Goal: Task Accomplishment & Management: Manage account settings

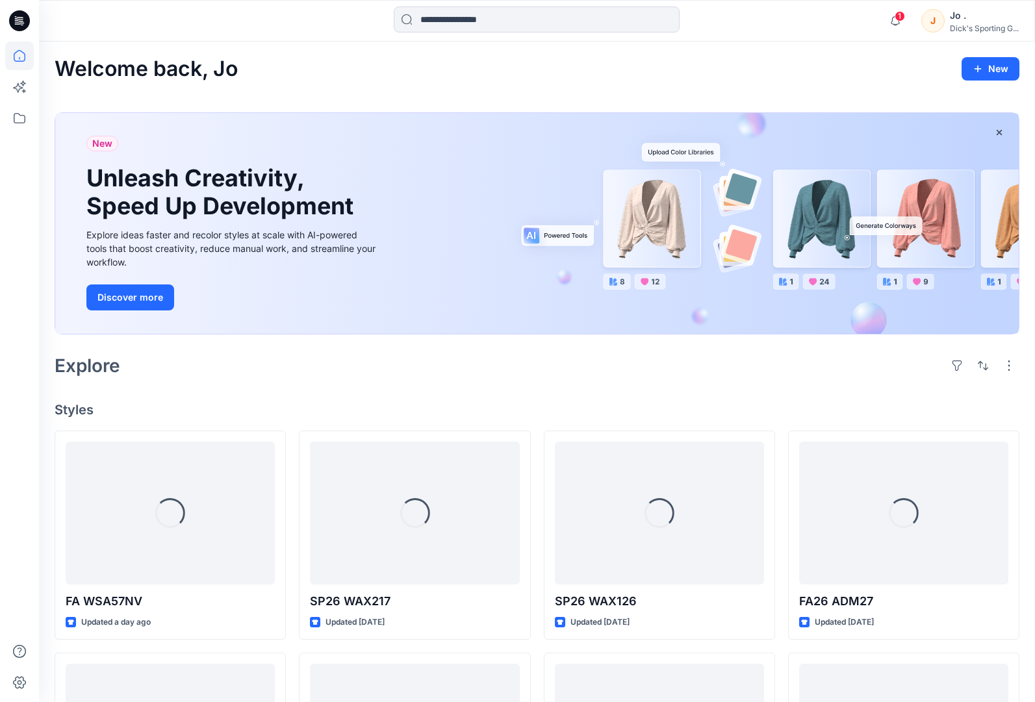
click at [275, 392] on div "Welcome back, Jo New New Unleash Creativity, Speed Up Development Explore ideas…" at bounding box center [537, 594] width 996 height 1105
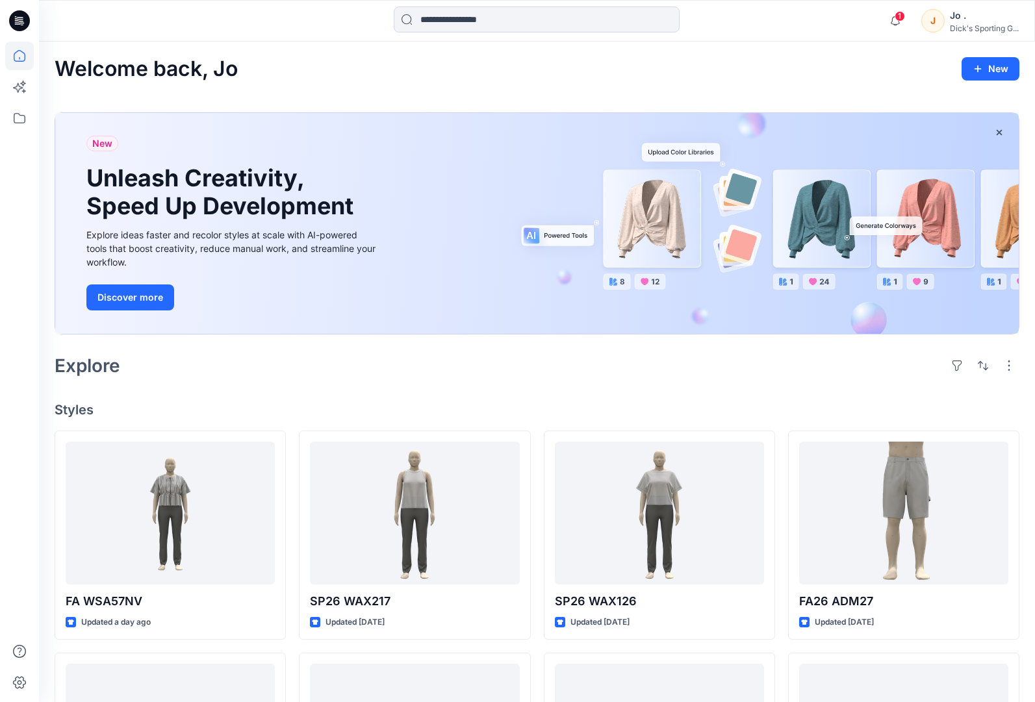
click at [408, 382] on div "Welcome back, Jo New New Unleash Creativity, Speed Up Development Explore ideas…" at bounding box center [537, 594] width 996 height 1105
click at [10, 121] on icon at bounding box center [19, 118] width 29 height 29
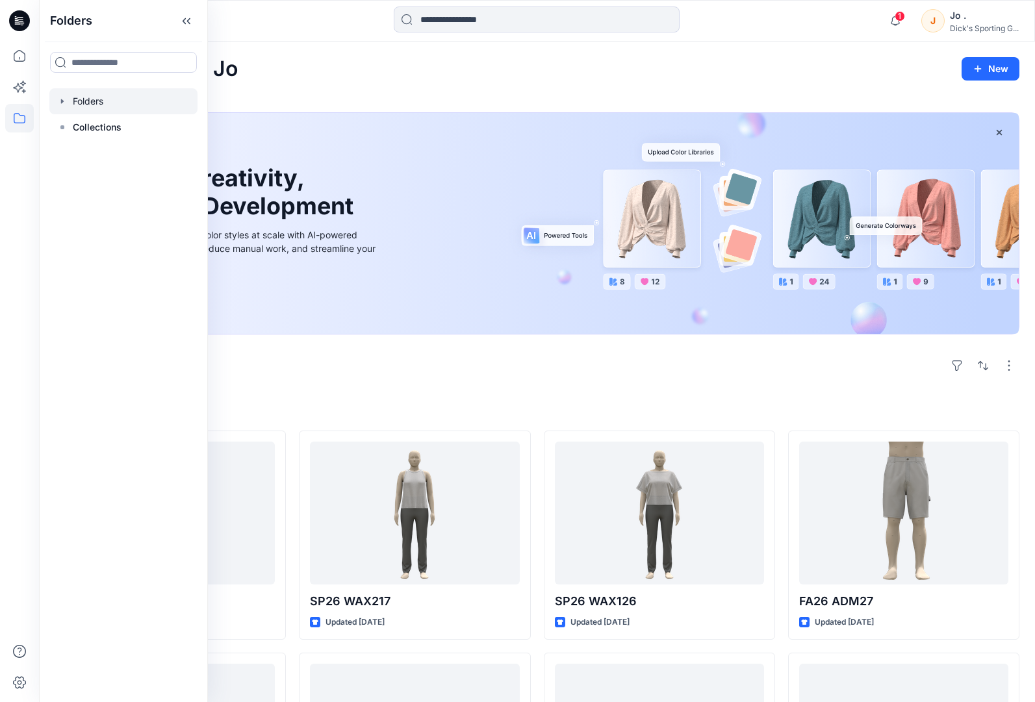
drag, startPoint x: 115, startPoint y: 102, endPoint x: 208, endPoint y: 111, distance: 94.0
click at [114, 102] on div at bounding box center [123, 101] width 148 height 26
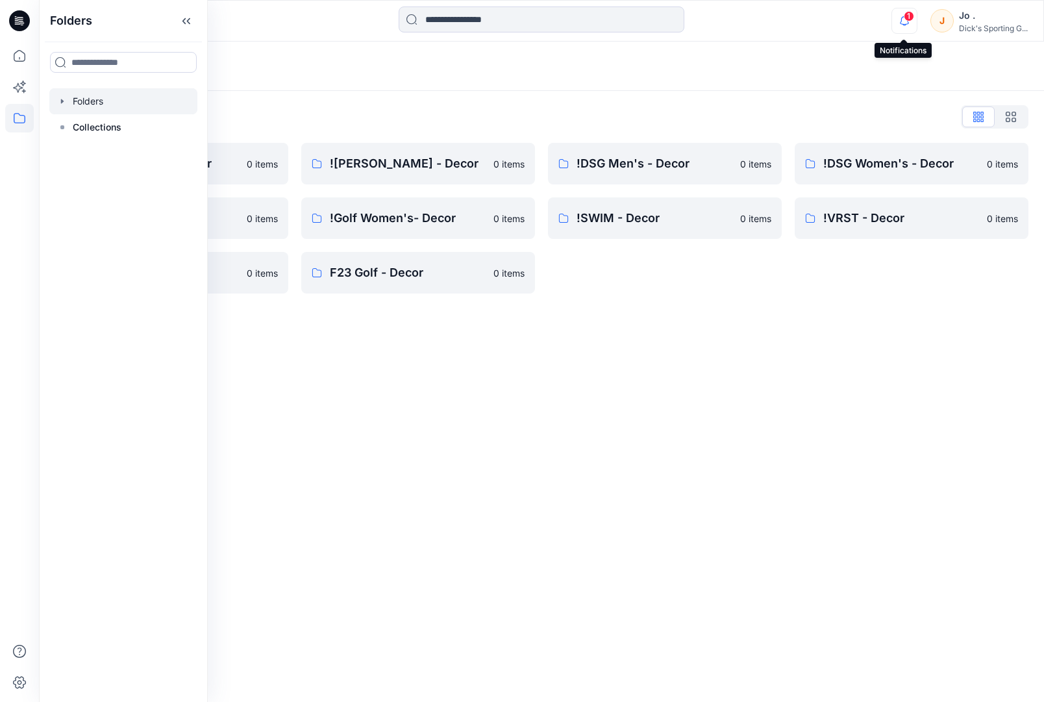
click at [907, 26] on icon "button" at bounding box center [904, 21] width 25 height 26
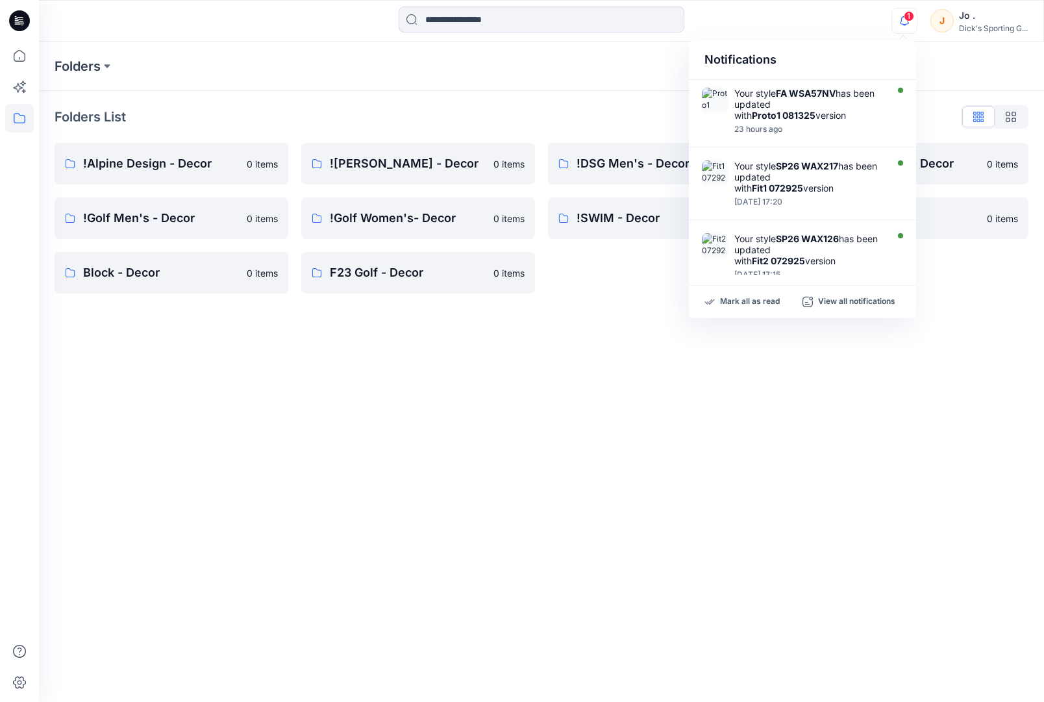
click at [931, 65] on div "Folders" at bounding box center [541, 66] width 1005 height 49
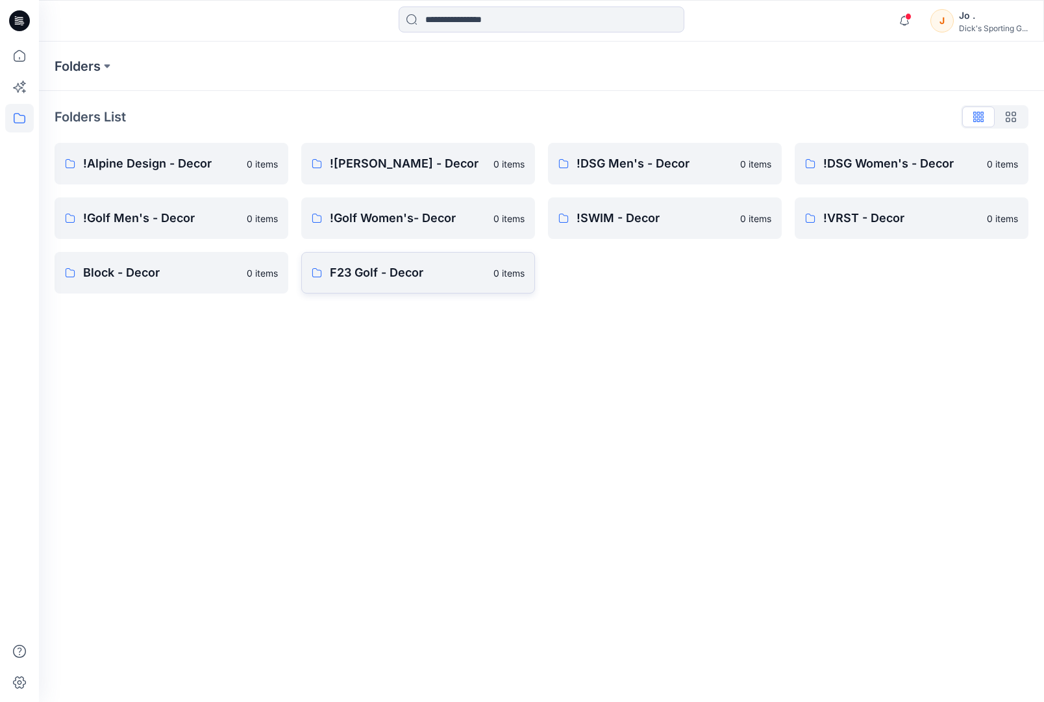
drag, startPoint x: 360, startPoint y: 412, endPoint x: 315, endPoint y: 275, distance: 144.2
click at [346, 378] on div "Folders Folders List !Alpine Design - Decor 0 items !Golf Men's - Decor 0 items…" at bounding box center [541, 372] width 1005 height 660
drag, startPoint x: 235, startPoint y: 384, endPoint x: 241, endPoint y: 346, distance: 38.1
click at [239, 368] on div "Folders Folders List !Alpine Design - Decor 0 items !Golf Men's - Decor 0 items…" at bounding box center [541, 372] width 1005 height 660
click at [391, 177] on link "!CALIA - Decor 0 items" at bounding box center [418, 164] width 234 height 42
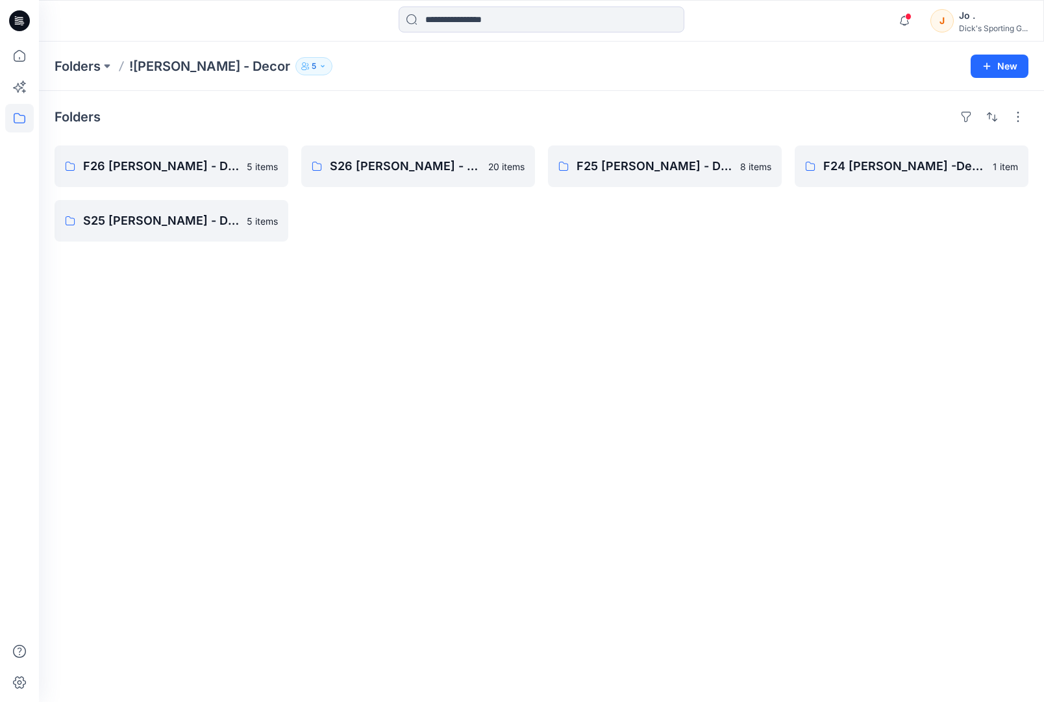
drag, startPoint x: 246, startPoint y: 383, endPoint x: 230, endPoint y: 373, distance: 19.3
click at [239, 381] on div "Folders F26 CALIA - Decor Board 5 items S25 CALIA - Decor Board 5 items S26 CAL…" at bounding box center [541, 396] width 1005 height 611
drag, startPoint x: 482, startPoint y: 499, endPoint x: 488, endPoint y: 256, distance: 243.6
click at [488, 490] on div "Folders F26 CALIA - Decor Board 5 items S25 CALIA - Decor Board 5 items S26 CAL…" at bounding box center [541, 396] width 1005 height 611
click at [123, 165] on p "F26 [PERSON_NAME] - Decor Board" at bounding box center [170, 166] width 174 height 18
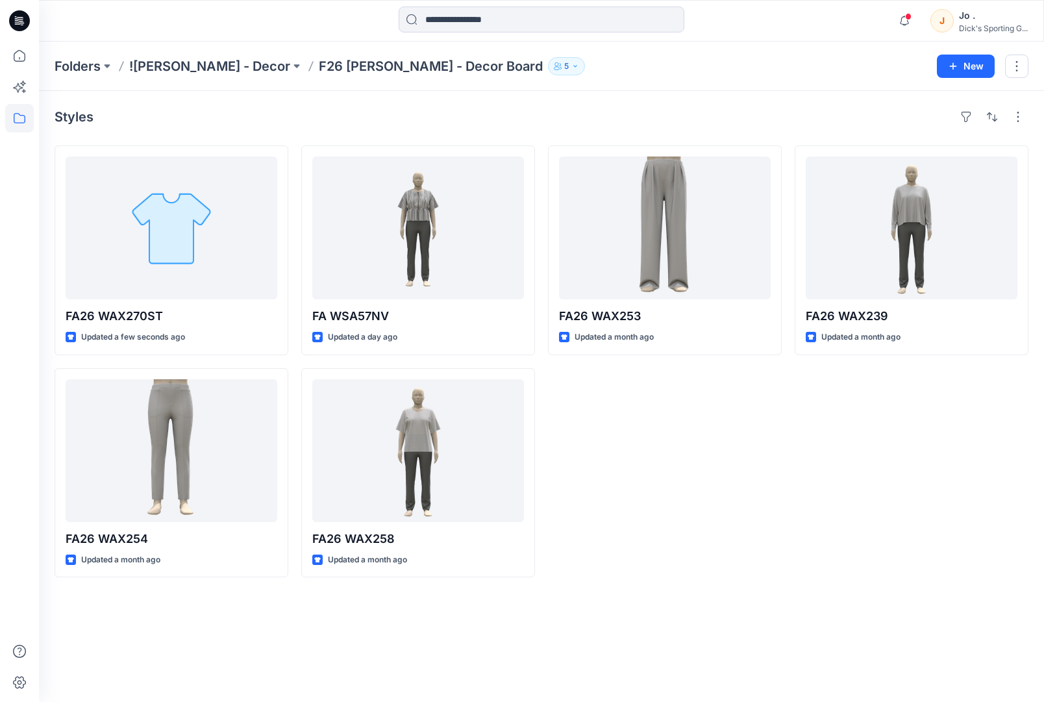
click at [788, 451] on div "FA26 WAX270ST Updated a few seconds ago FA26 WAX254 Updated a month ago FA WSA5…" at bounding box center [542, 361] width 974 height 432
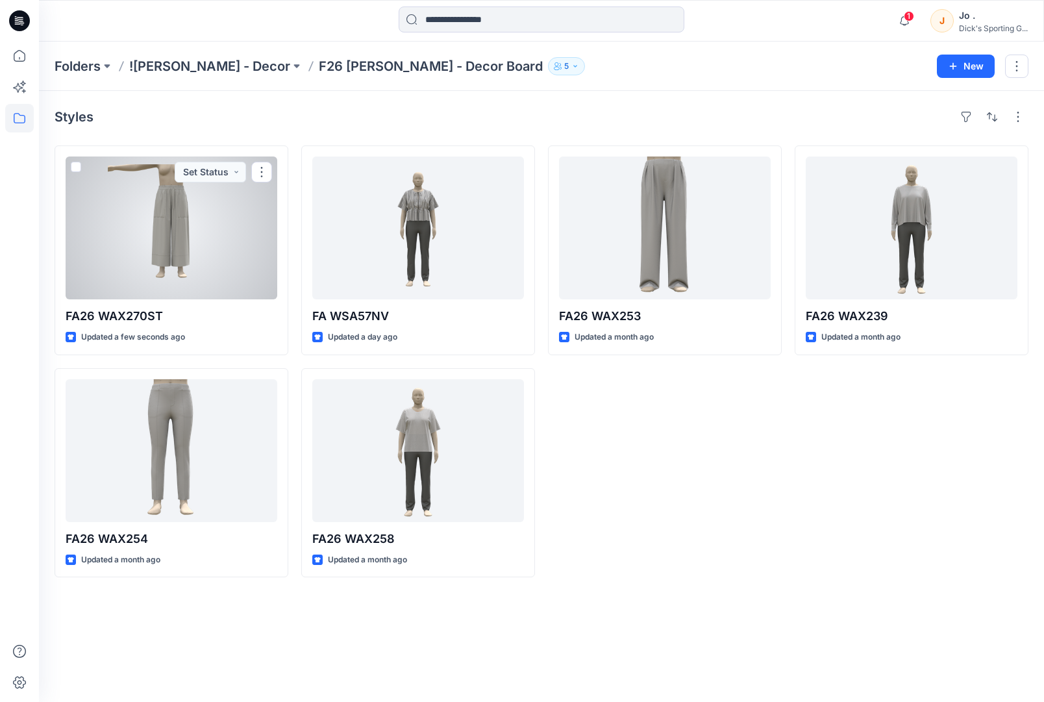
click at [173, 233] on div at bounding box center [172, 228] width 212 height 143
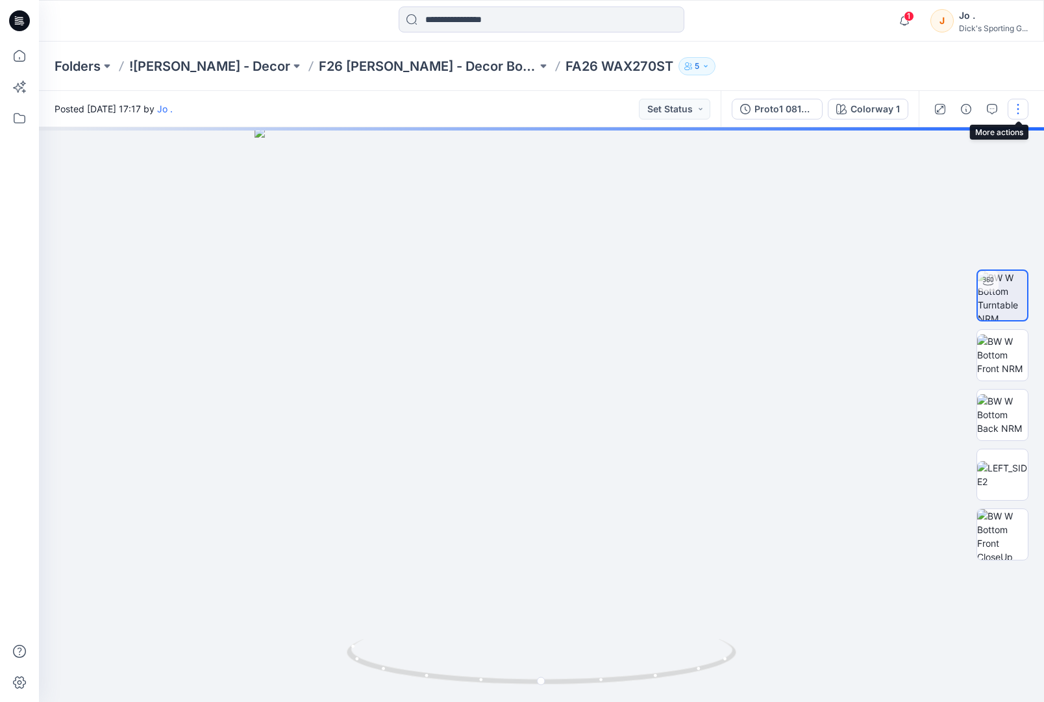
click at [1016, 113] on button "button" at bounding box center [1018, 109] width 21 height 21
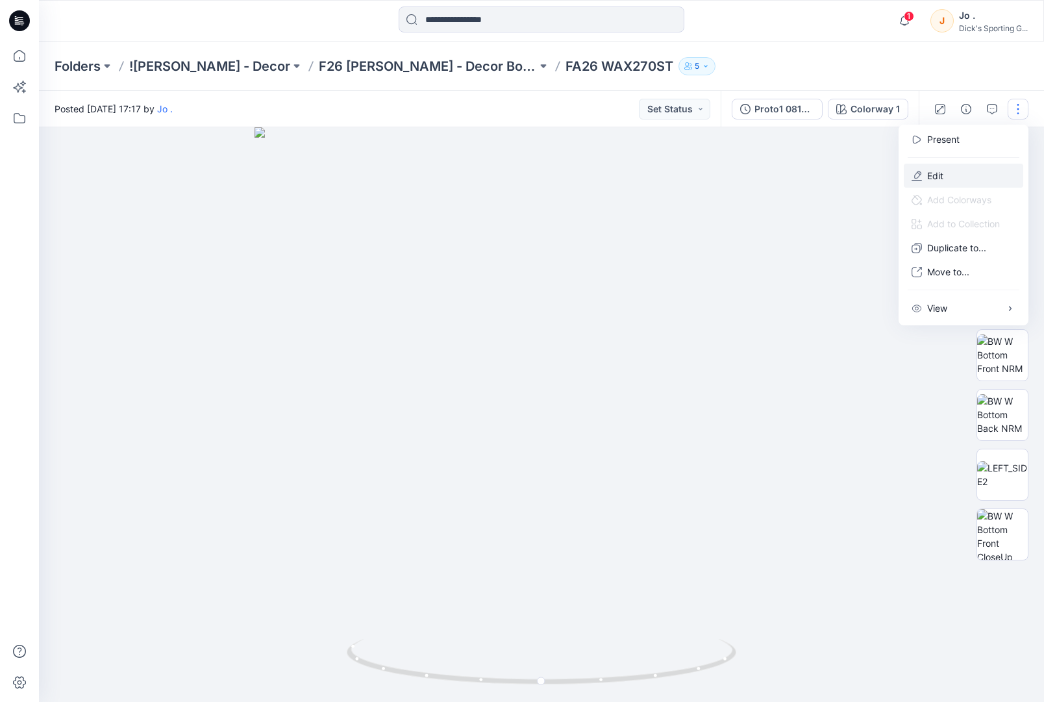
drag, startPoint x: 926, startPoint y: 177, endPoint x: 940, endPoint y: 188, distance: 17.5
click at [925, 177] on button "Edit" at bounding box center [963, 176] width 119 height 24
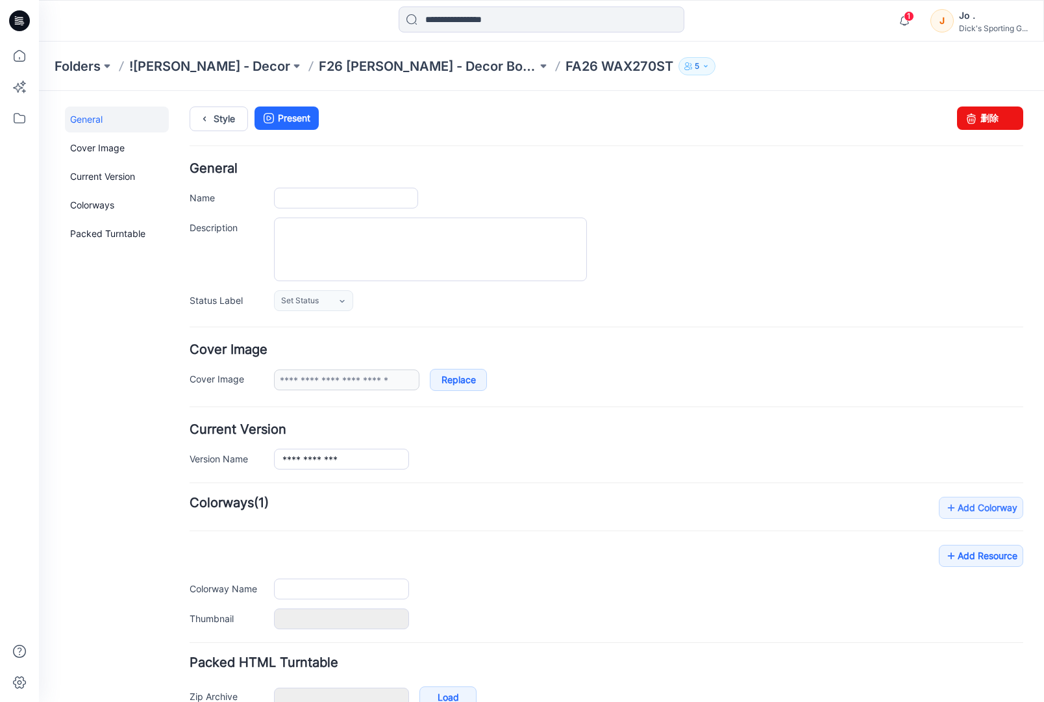
type input "**********"
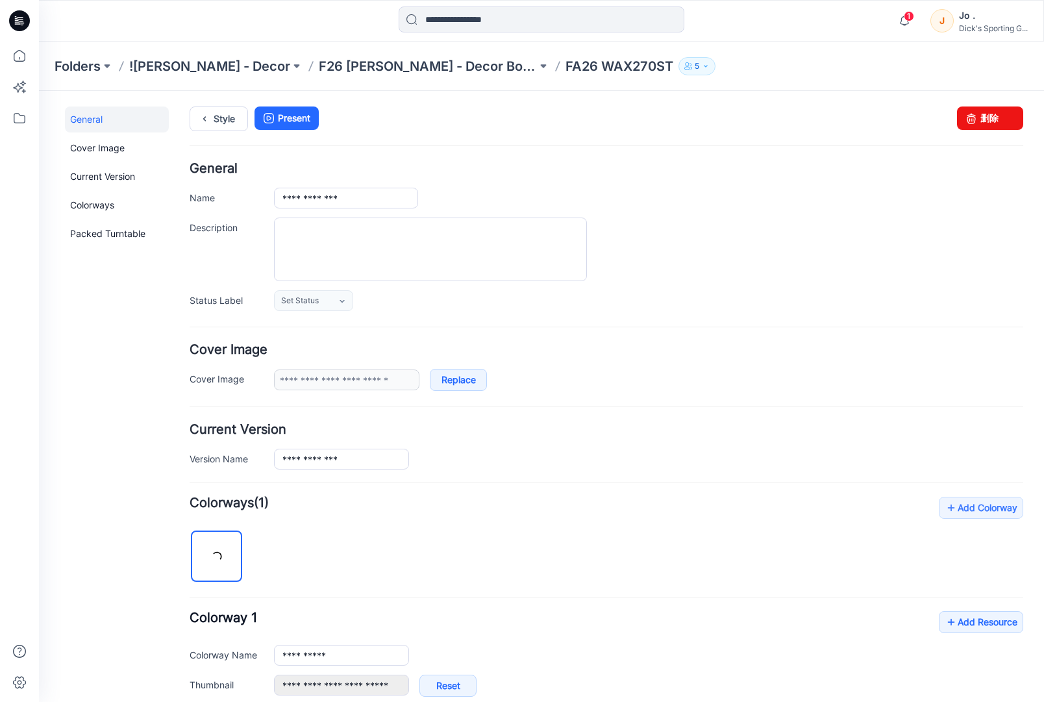
click at [601, 149] on div "Style Present Changes Saved 删除" at bounding box center [607, 135] width 834 height 56
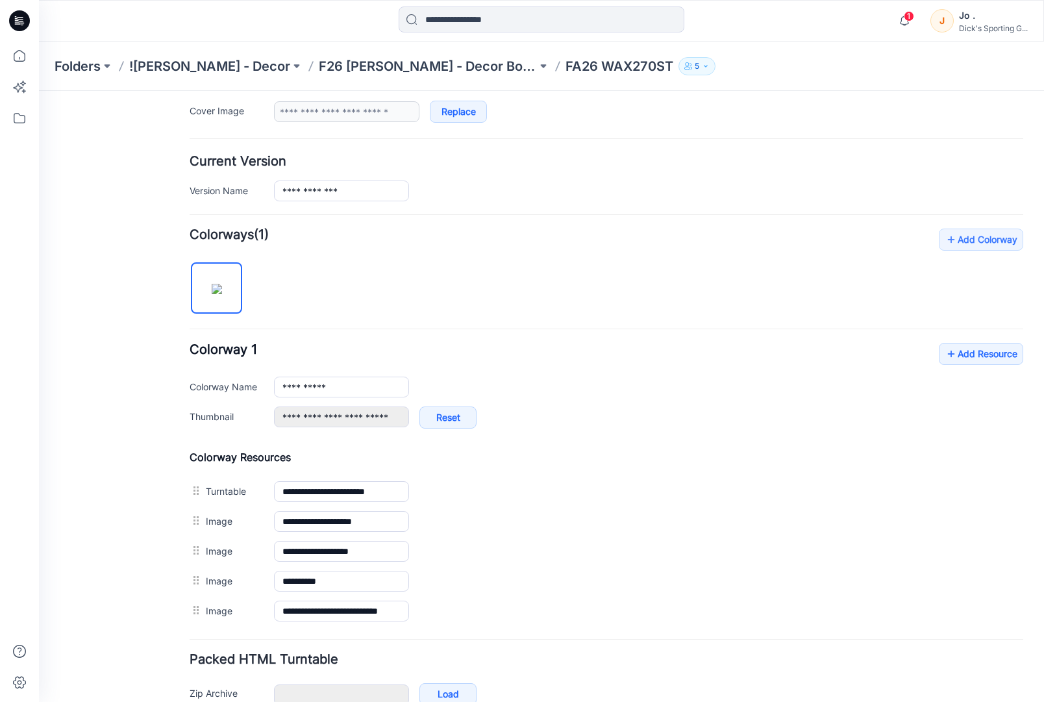
scroll to position [325, 0]
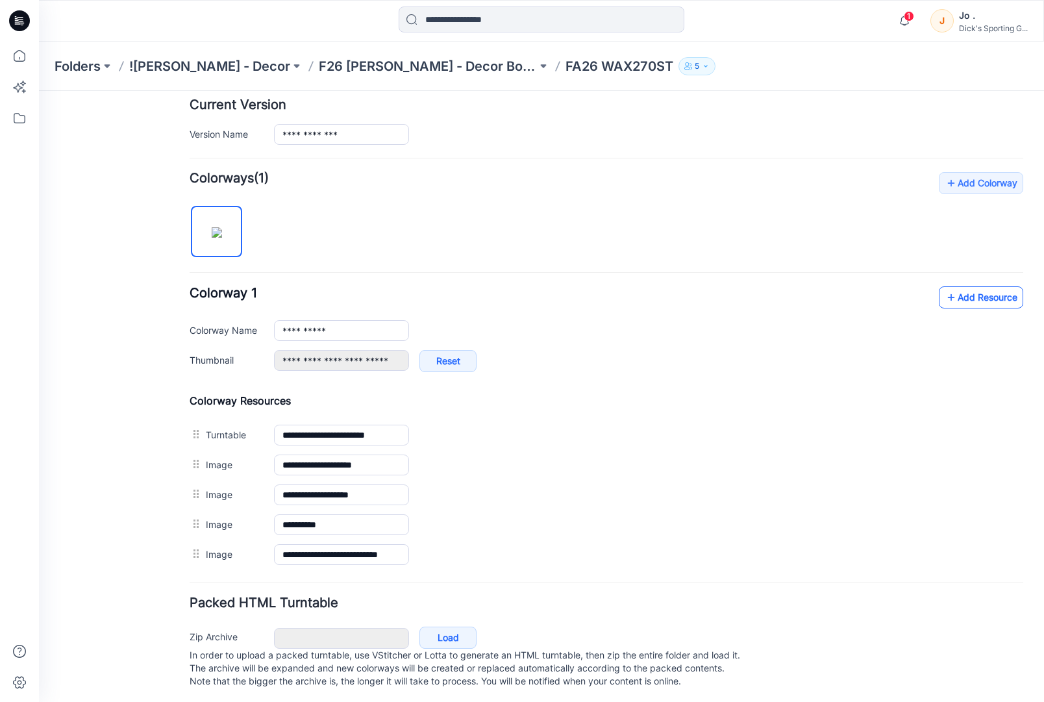
click at [972, 293] on link "Add Resource" at bounding box center [981, 297] width 84 height 22
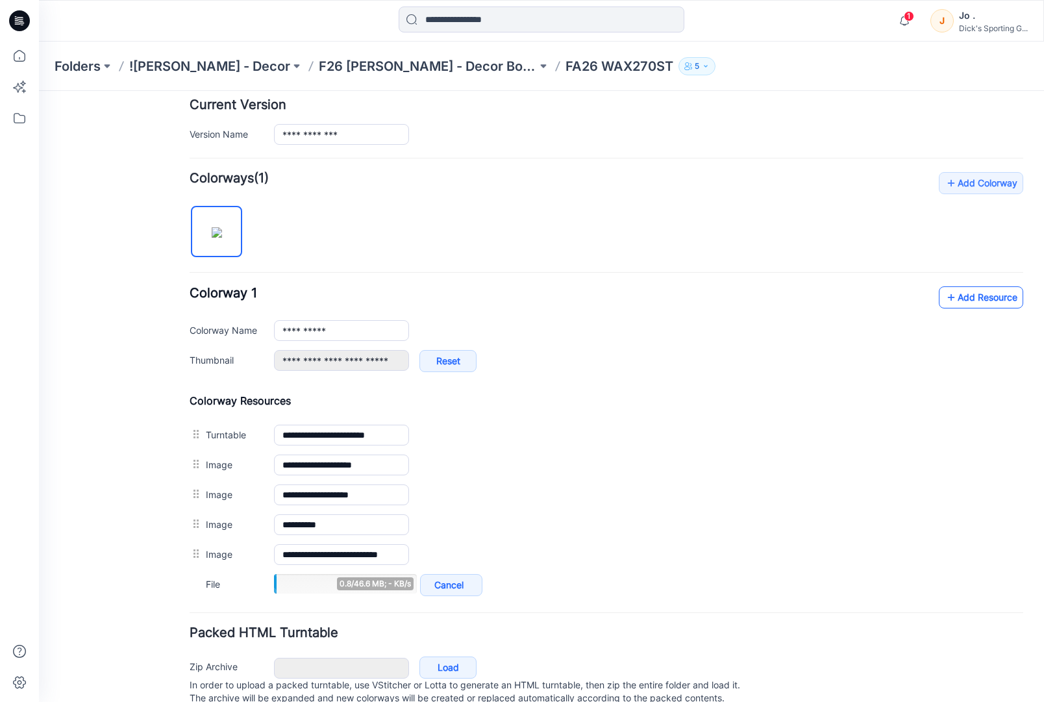
click at [960, 299] on link "Add Resource" at bounding box center [981, 297] width 84 height 22
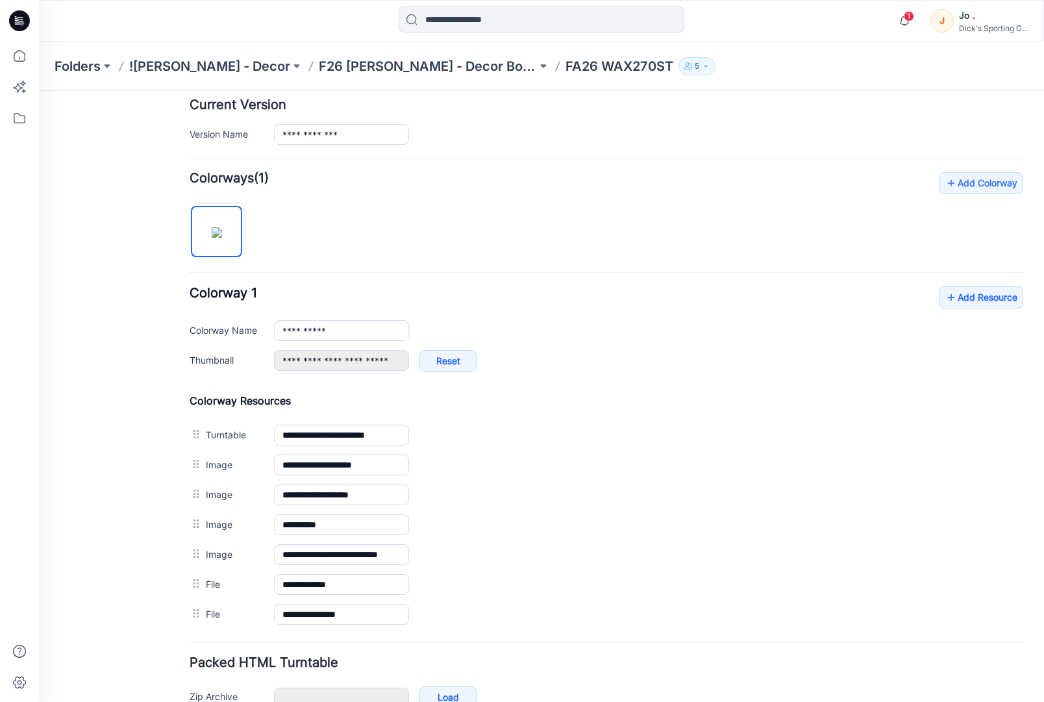
click at [107, 361] on div "General Cover Image Current Version Colorways Packed Turntable" at bounding box center [117, 273] width 104 height 983
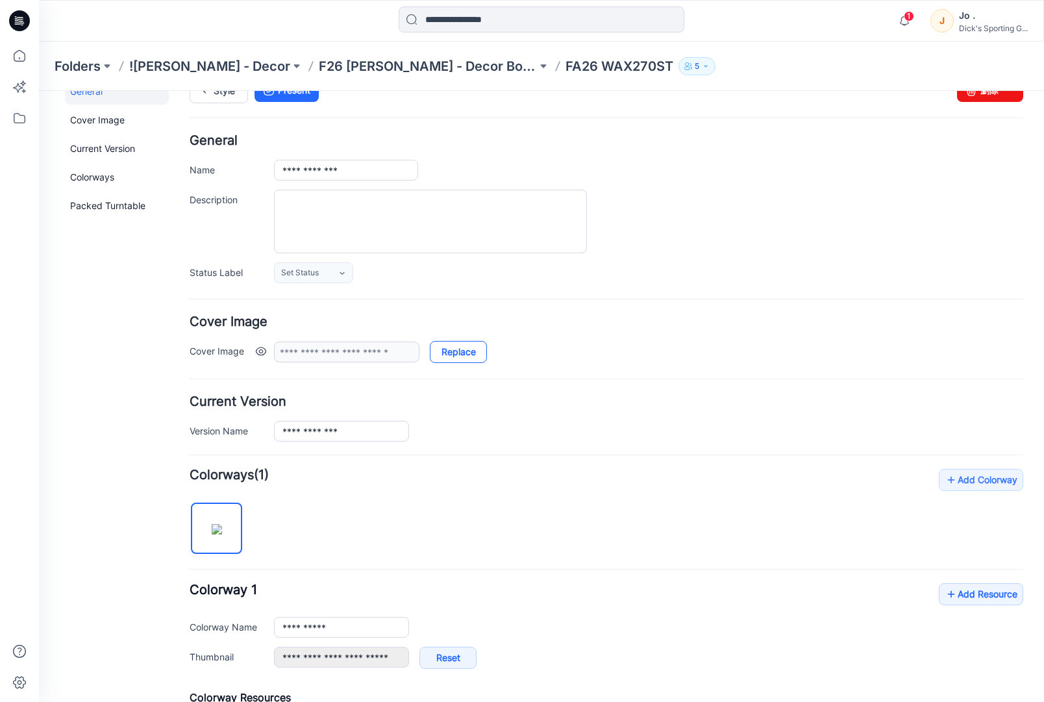
scroll to position [0, 0]
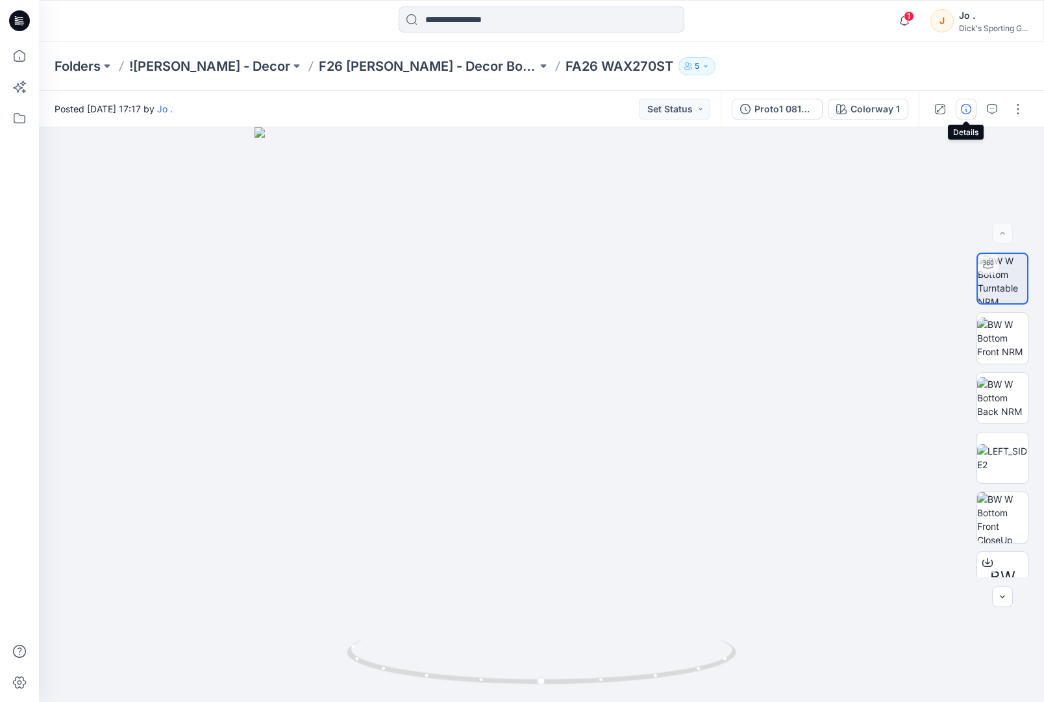
click at [962, 114] on icon "button" at bounding box center [966, 109] width 10 height 10
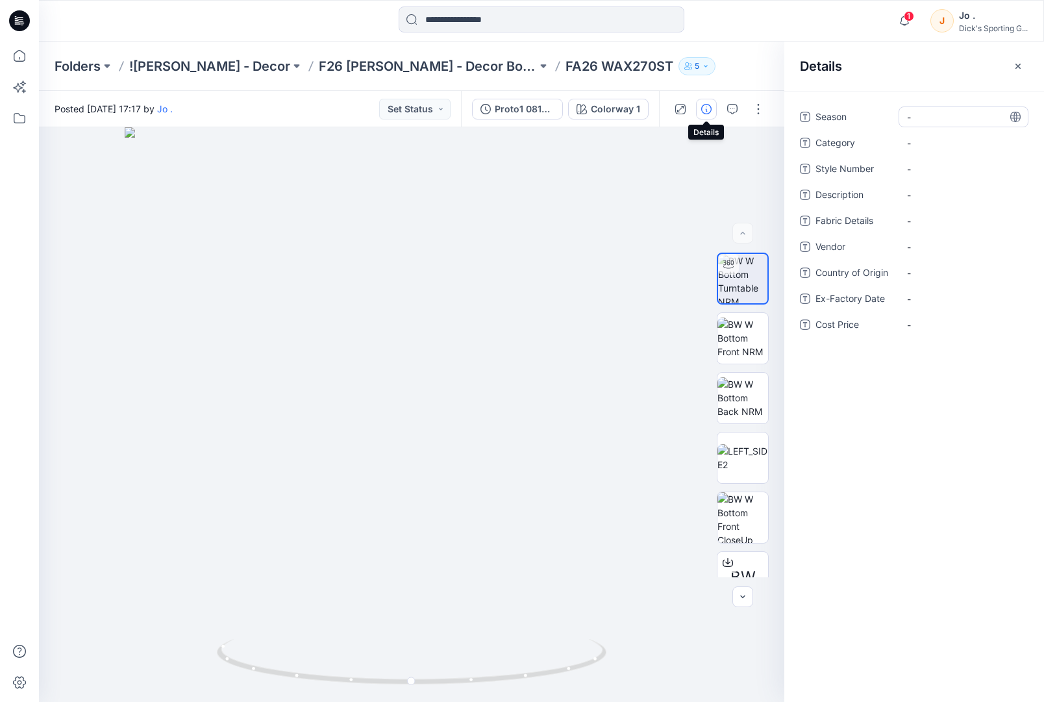
click at [932, 118] on span "-" at bounding box center [963, 117] width 113 height 14
type textarea "**********"
click at [936, 145] on span "-" at bounding box center [963, 143] width 113 height 14
click at [923, 144] on span "-" at bounding box center [963, 143] width 113 height 14
type textarea "*****"
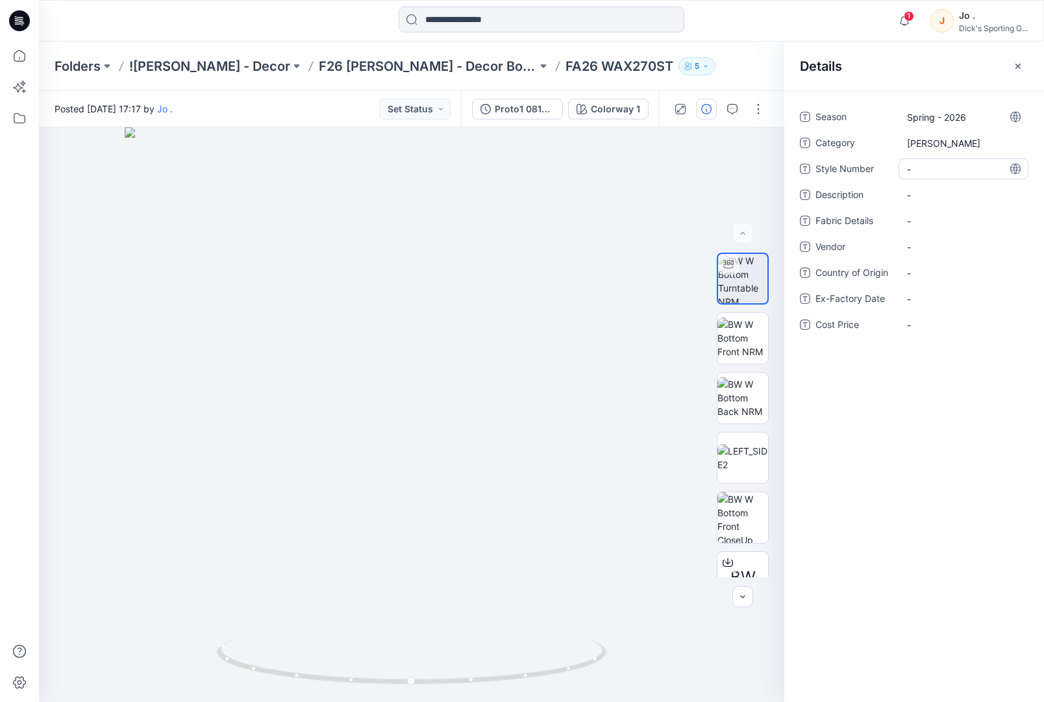
click at [928, 164] on Number "-" at bounding box center [963, 169] width 113 height 14
click at [923, 169] on Number "-" at bounding box center [963, 169] width 113 height 14
type textarea "********"
click at [933, 194] on span "-" at bounding box center [963, 195] width 113 height 14
click at [922, 191] on span "-" at bounding box center [963, 195] width 113 height 14
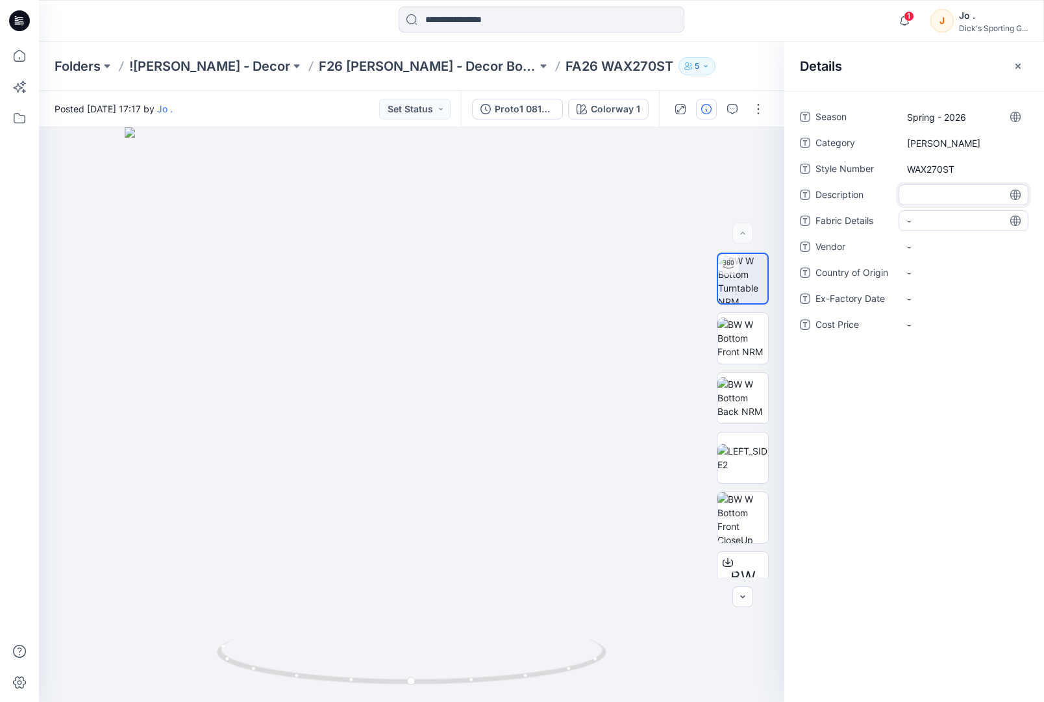
type textarea "**********"
click at [935, 219] on div "-" at bounding box center [964, 220] width 130 height 21
drag, startPoint x: 877, startPoint y: 426, endPoint x: 933, endPoint y: 320, distance: 120.0
click at [878, 418] on div "Season Spring - 2026 Category CALIA Style Number WAX270ST Description WIDE LEG …" at bounding box center [915, 396] width 260 height 611
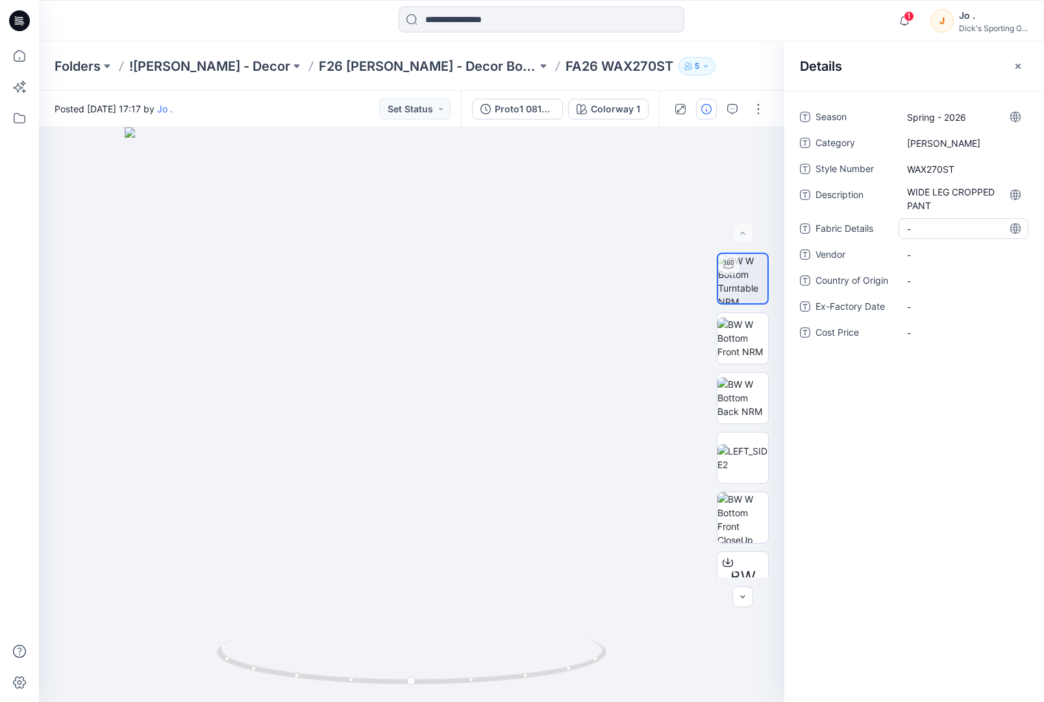
click at [912, 237] on div "-" at bounding box center [964, 228] width 130 height 21
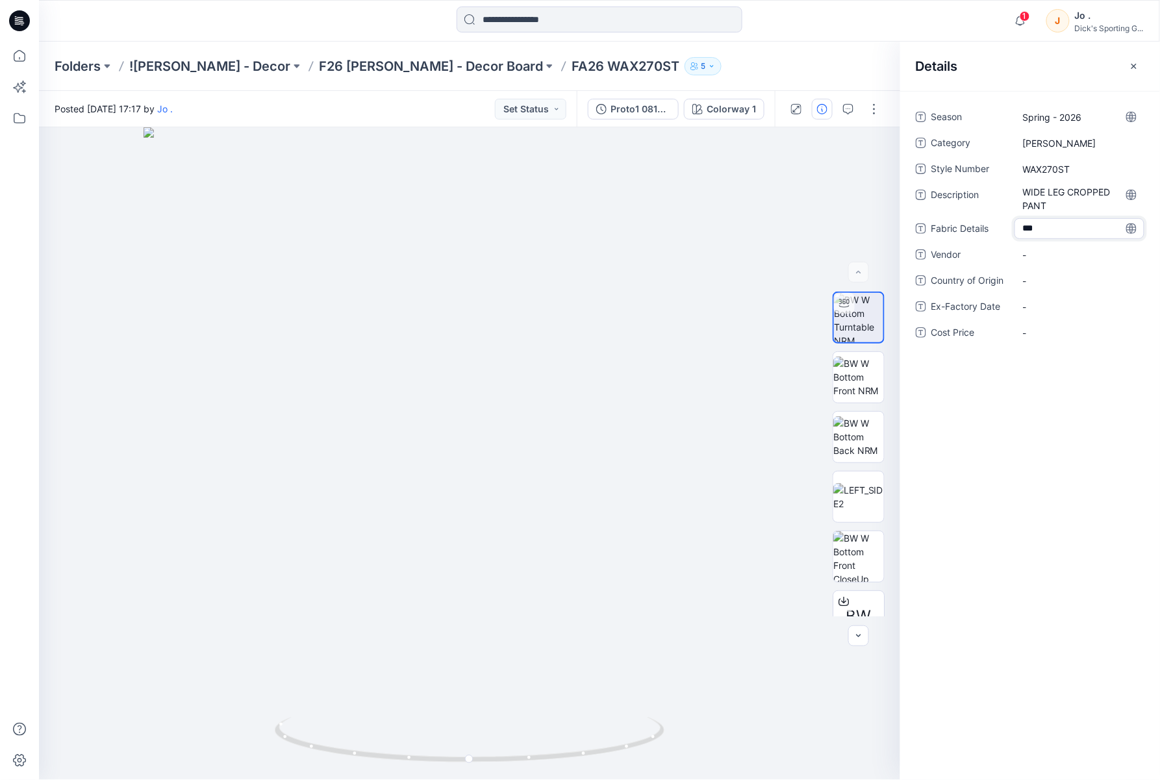
click at [1044, 225] on textarea "***" at bounding box center [1079, 228] width 130 height 21
type textarea "**********"
click at [1044, 255] on div "Season Spring - 2026 Category CALIA Style Number WAX270ST Description WIDE LEG …" at bounding box center [1030, 243] width 229 height 273
click at [1044, 275] on span "-" at bounding box center [1079, 277] width 113 height 14
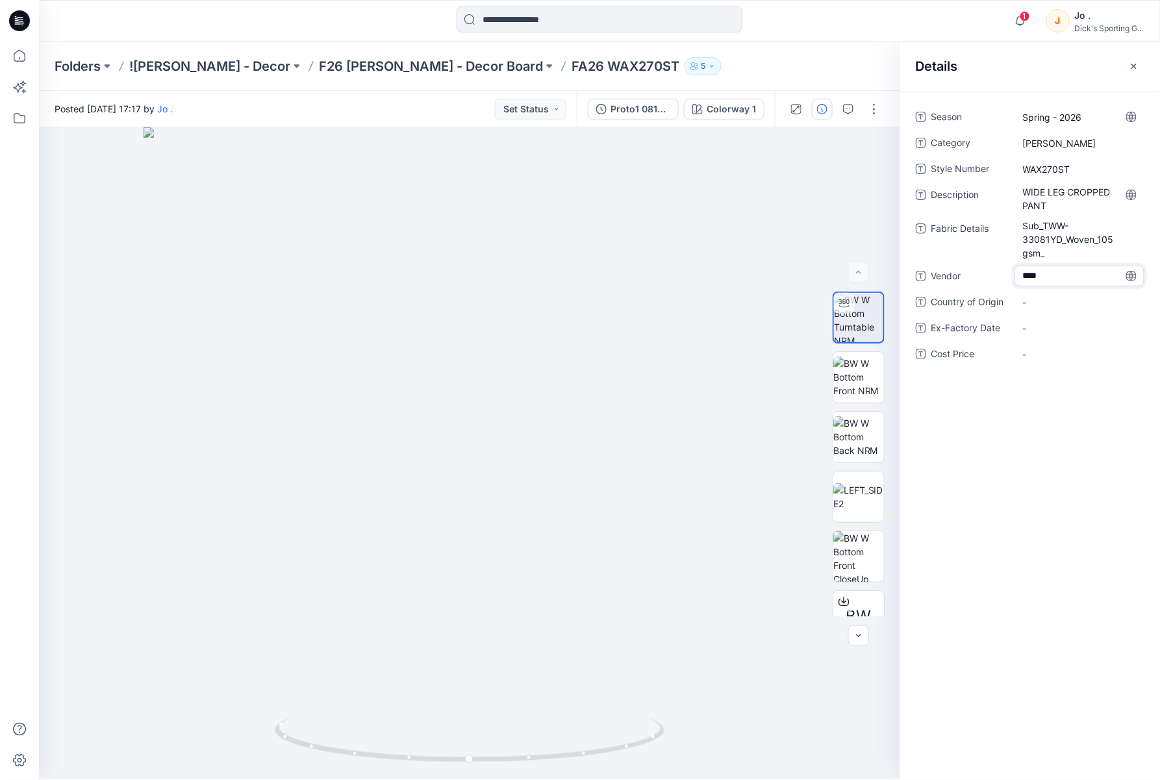
type textarea "*****"
click at [1044, 304] on Origin "-" at bounding box center [1079, 302] width 113 height 14
click at [1044, 236] on Details "Sub_TWW-33081YD_Woven_105gsm_" at bounding box center [1079, 239] width 113 height 41
type textarea "**********"
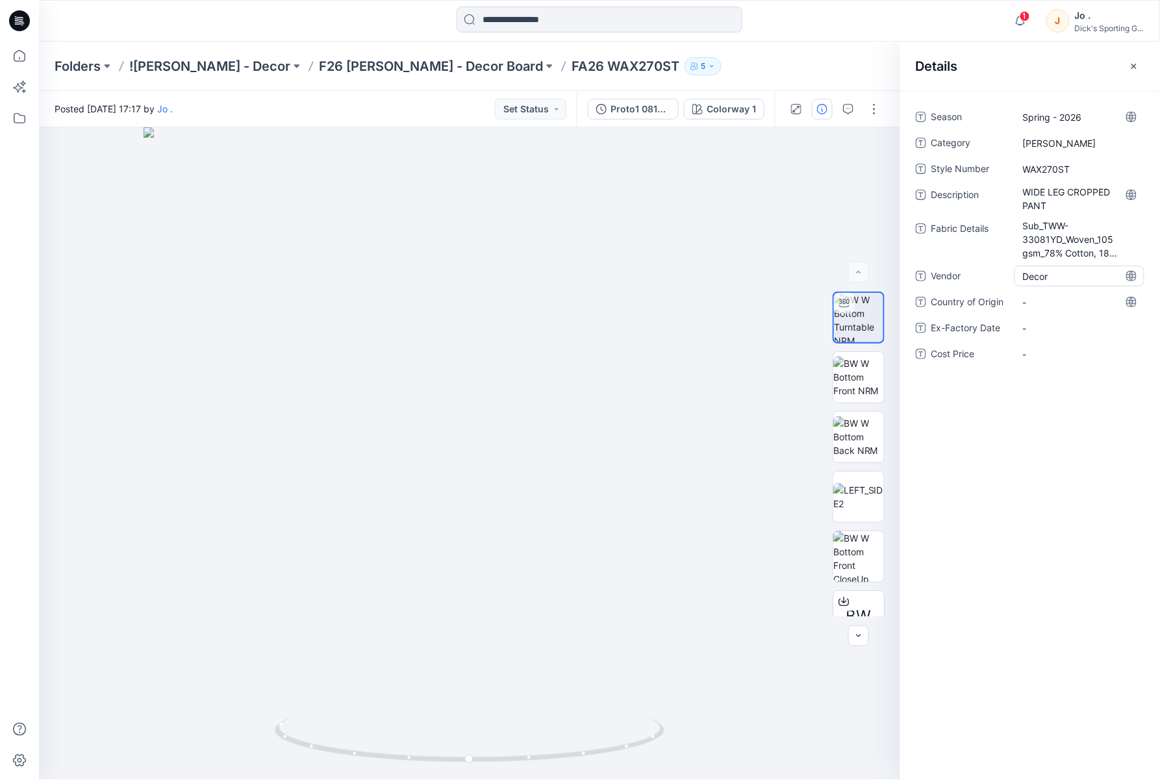
click at [1044, 278] on span "Decor" at bounding box center [1079, 277] width 113 height 14
click at [991, 463] on div "Season Spring - 2026 Category CALIA Style Number WAX270ST Description WIDE LEG …" at bounding box center [1030, 435] width 260 height 689
click at [1044, 65] on icon "button" at bounding box center [1133, 65] width 5 height 5
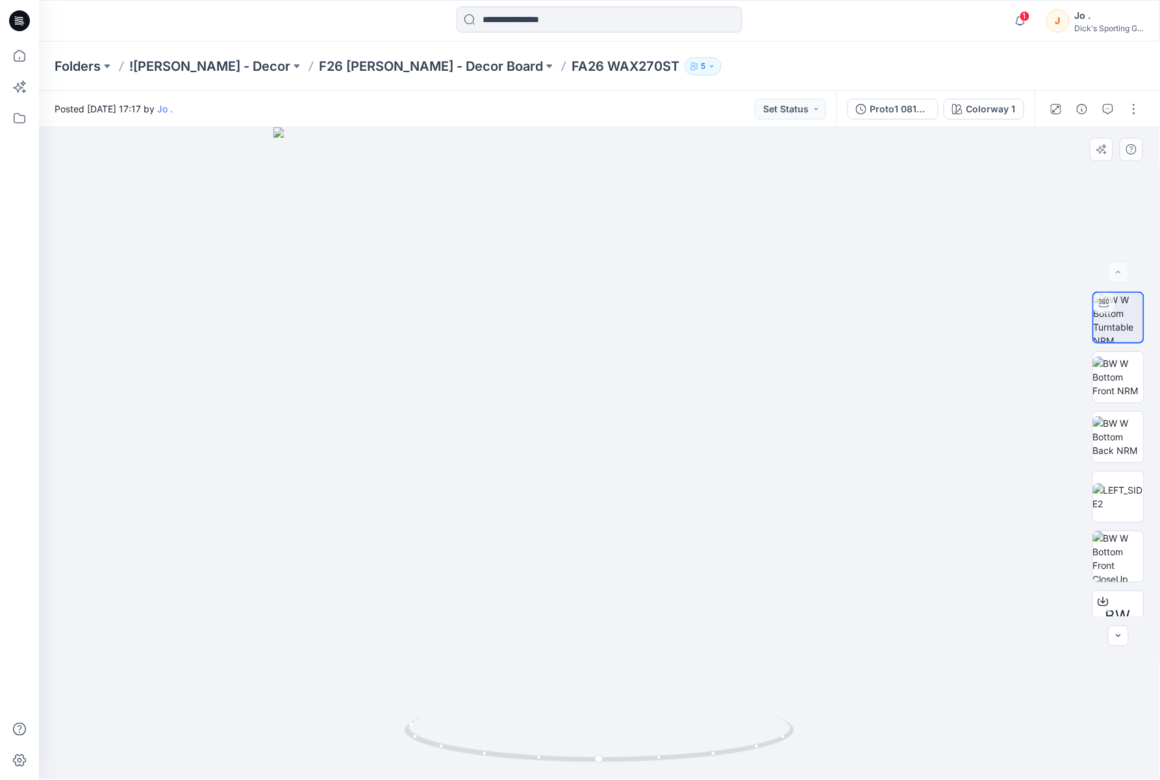
click at [211, 516] on div at bounding box center [599, 453] width 1121 height 653
click at [916, 73] on div "Folders !CALIA - Decor F26 CALIA - Decor Board FA26 WAX270ST 5" at bounding box center [549, 66] width 988 height 18
